Goal: Task Accomplishment & Management: Manage account settings

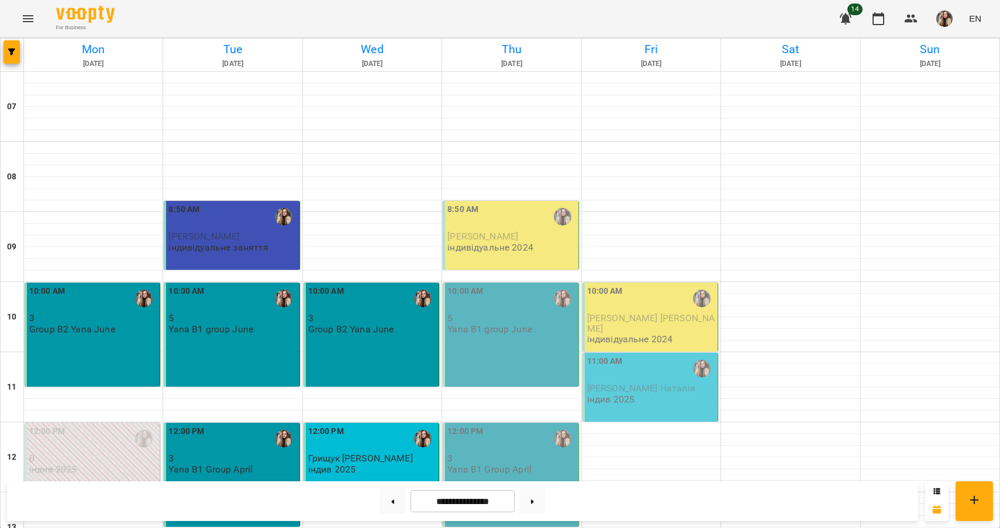
scroll to position [374, 0]
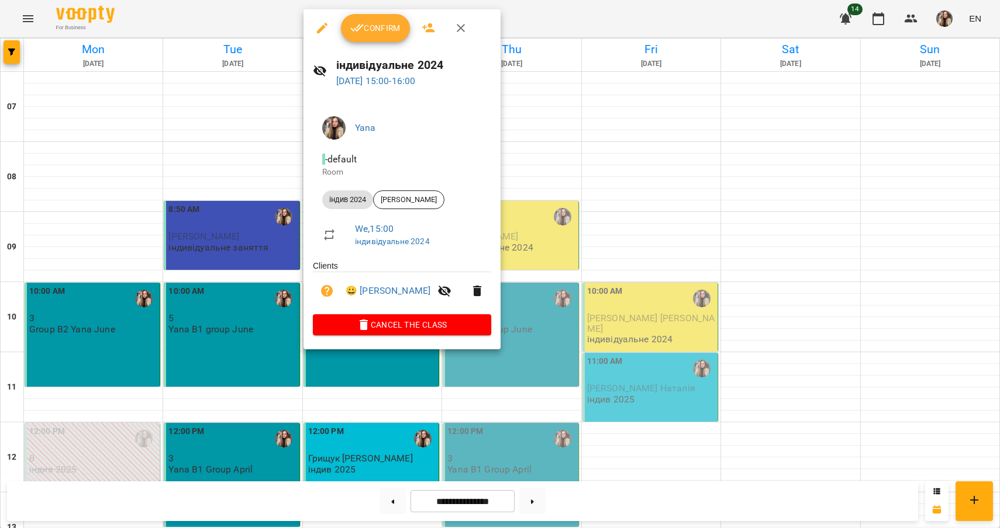
click at [382, 30] on span "Confirm" at bounding box center [375, 28] width 50 height 14
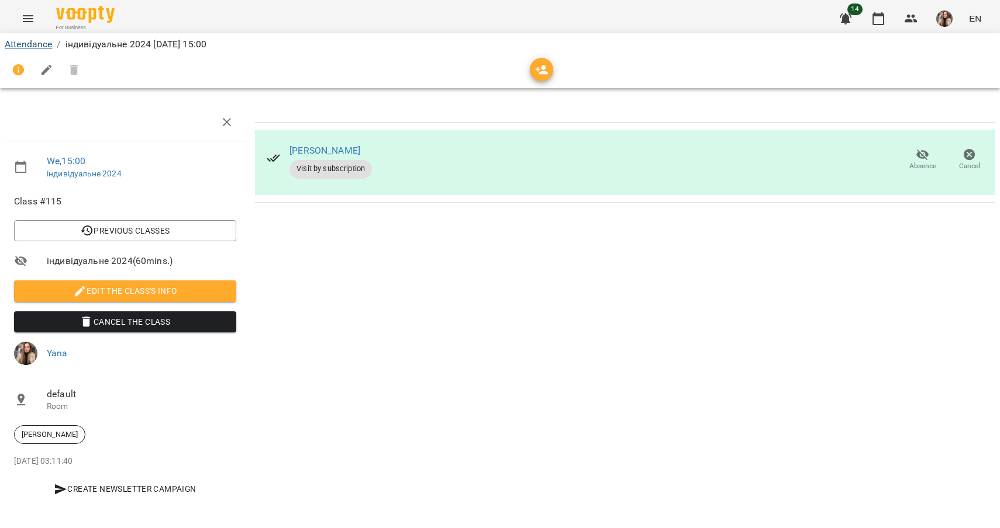
click at [34, 45] on link "Attendance" at bounding box center [28, 44] width 47 height 11
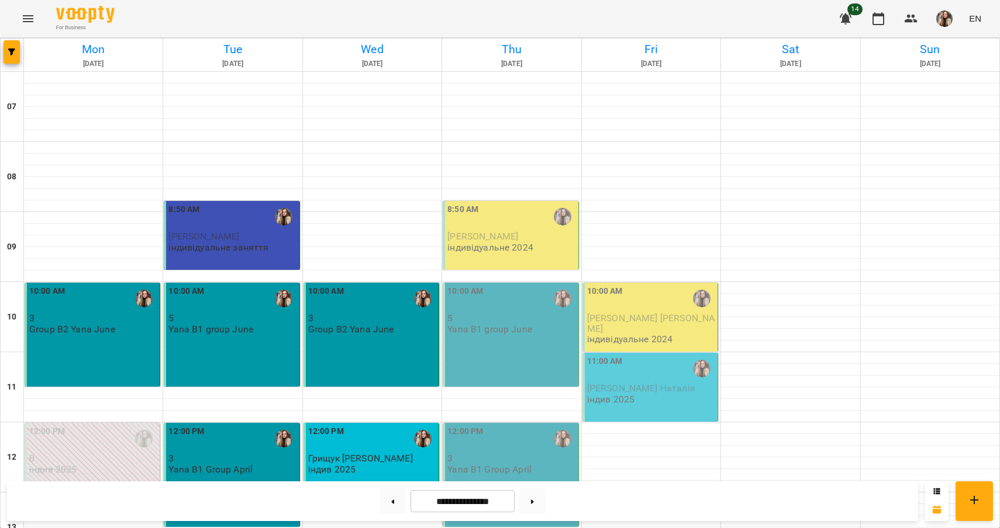
scroll to position [287, 0]
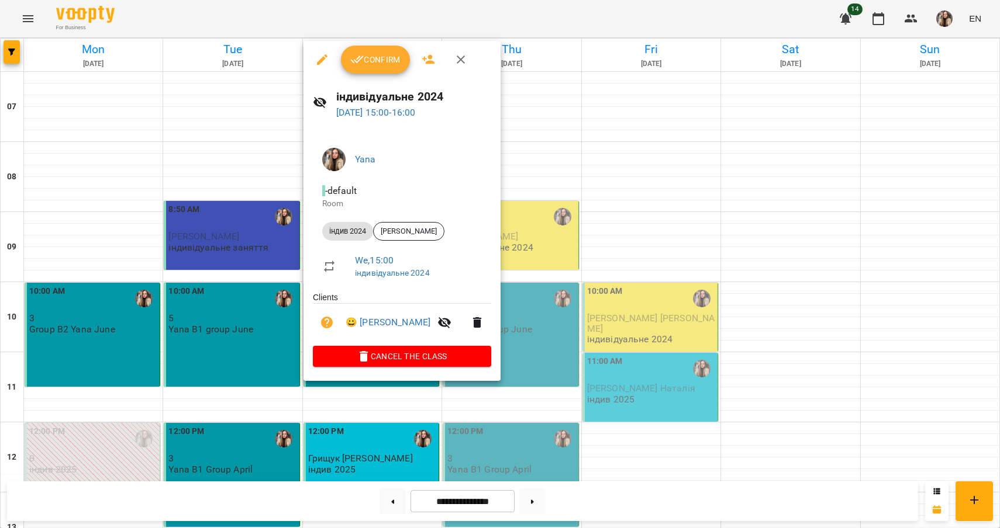
click at [381, 68] on button "Confirm" at bounding box center [375, 60] width 69 height 28
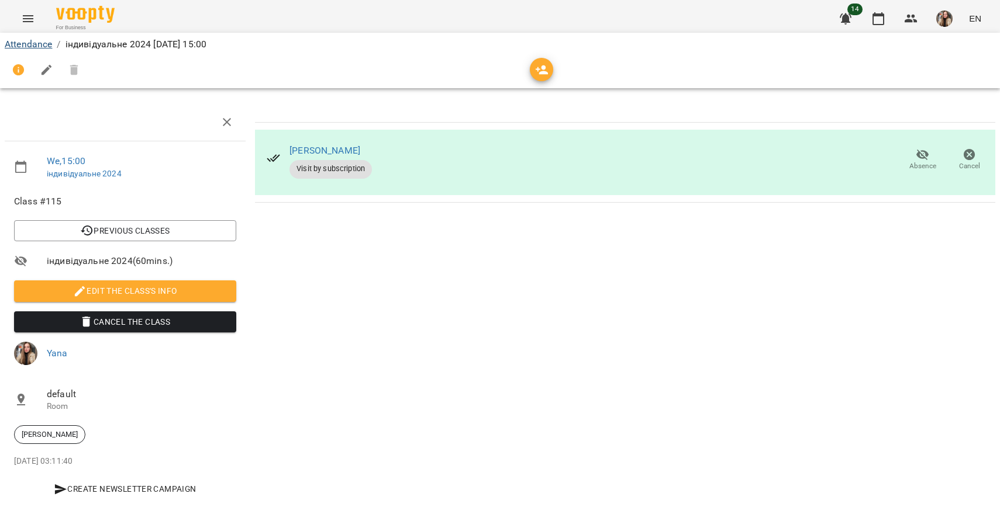
click at [50, 46] on link "Attendance" at bounding box center [28, 44] width 47 height 11
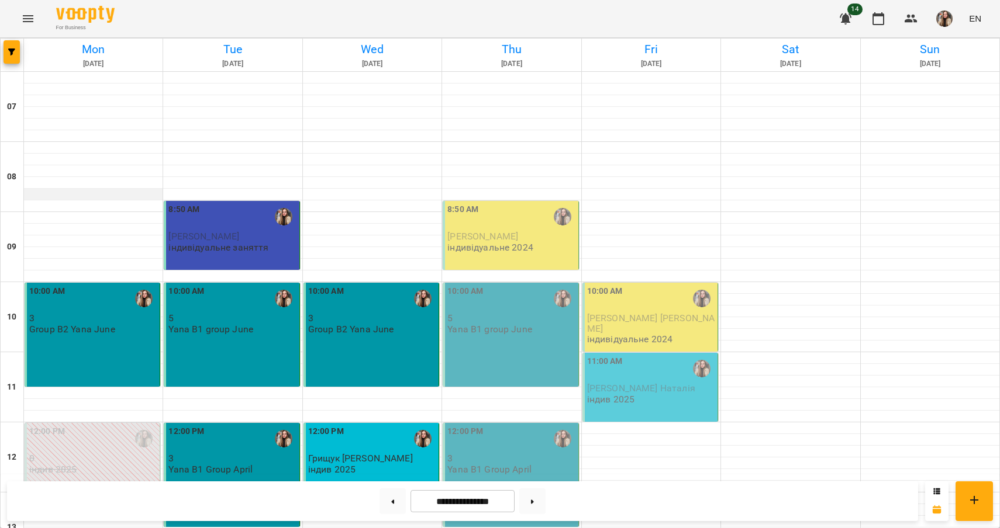
scroll to position [572, 0]
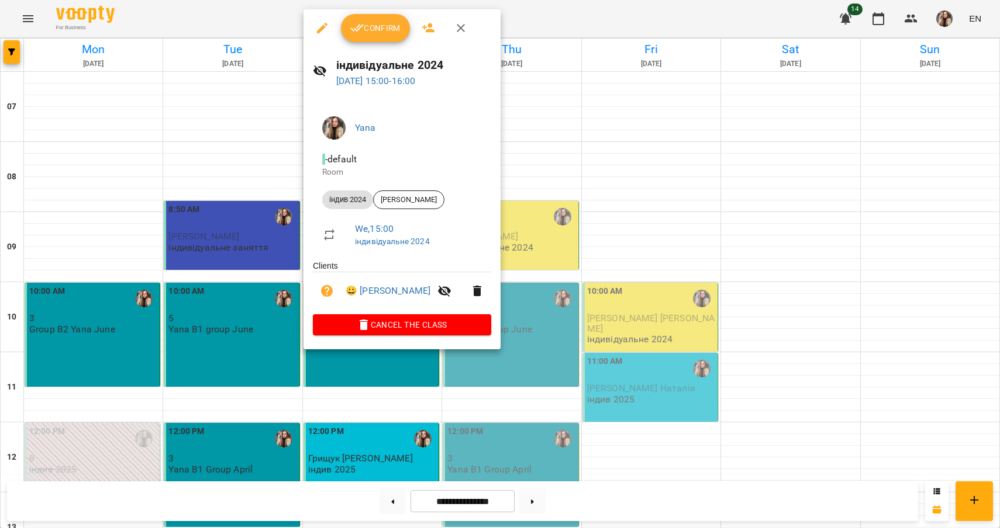
click at [386, 41] on button "Confirm" at bounding box center [375, 28] width 69 height 28
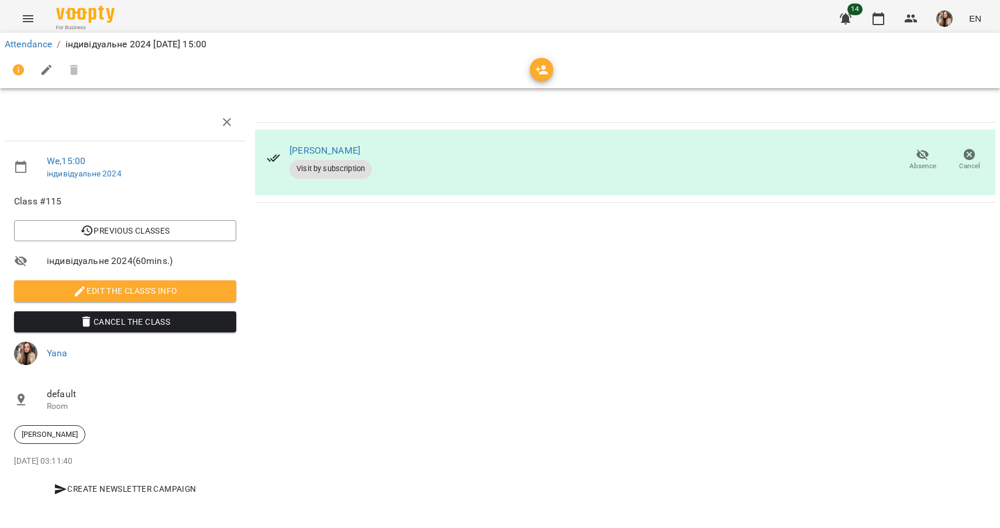
click at [461, 146] on div "[PERSON_NAME] [PERSON_NAME] Visit by subscription Absence Cancel" at bounding box center [625, 162] width 741 height 65
click at [38, 45] on link "Attendance" at bounding box center [28, 44] width 47 height 11
